Goal: Information Seeking & Learning: Learn about a topic

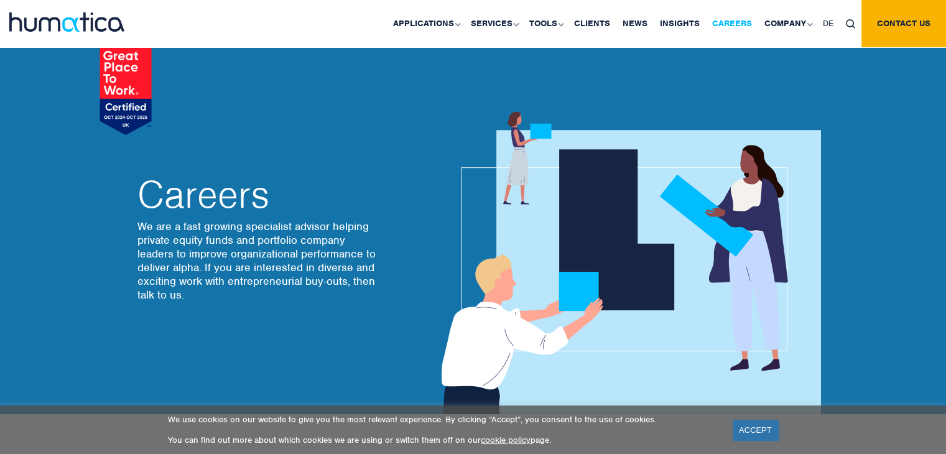
click at [742, 26] on link "Careers" at bounding box center [732, 23] width 52 height 47
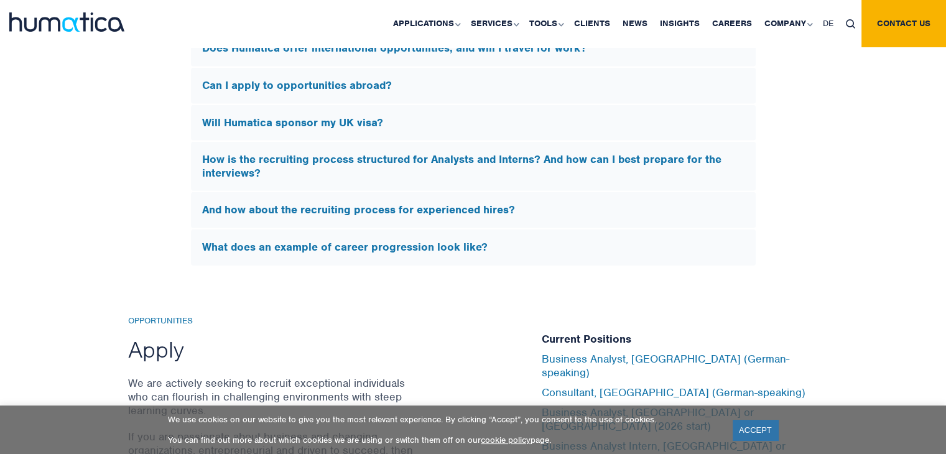
scroll to position [3889, 0]
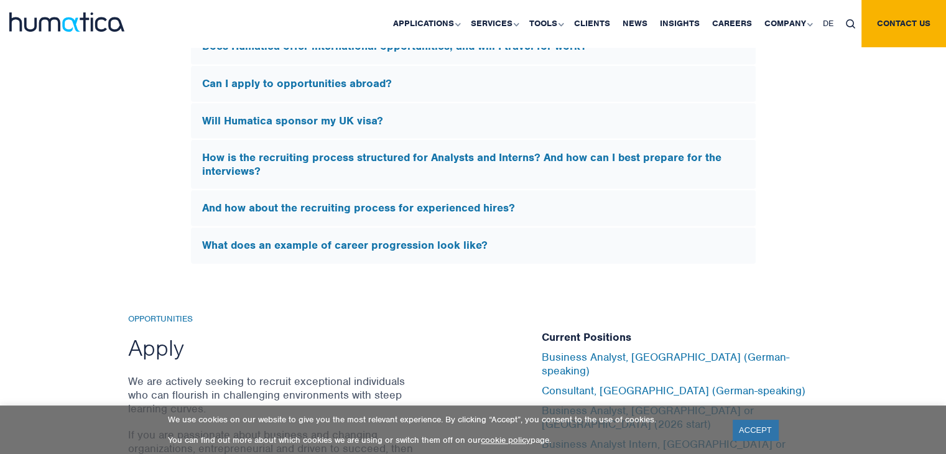
click at [373, 114] on h5 "Will Humatica sponsor my UK visa?" at bounding box center [473, 121] width 543 height 14
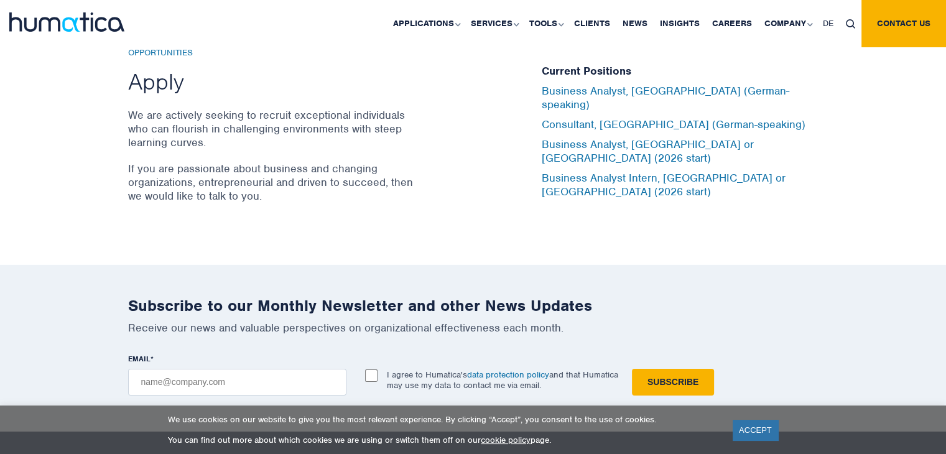
scroll to position [3989, 0]
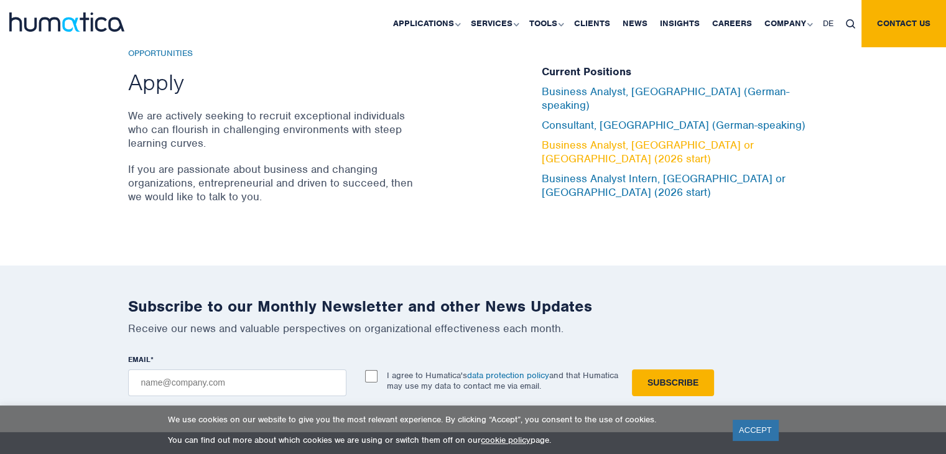
click at [577, 142] on link "Business Analyst, [GEOGRAPHIC_DATA] or [GEOGRAPHIC_DATA] (2026 start)" at bounding box center [648, 151] width 212 height 27
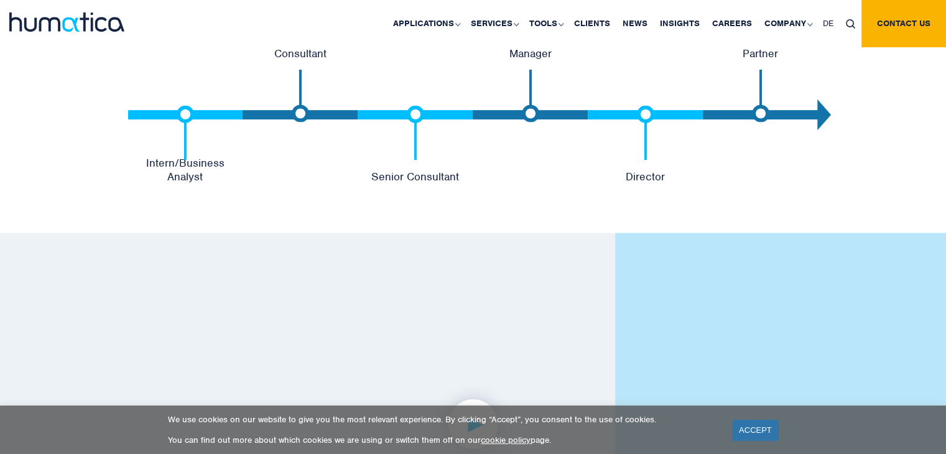
scroll to position [2655, 0]
